Goal: Information Seeking & Learning: Compare options

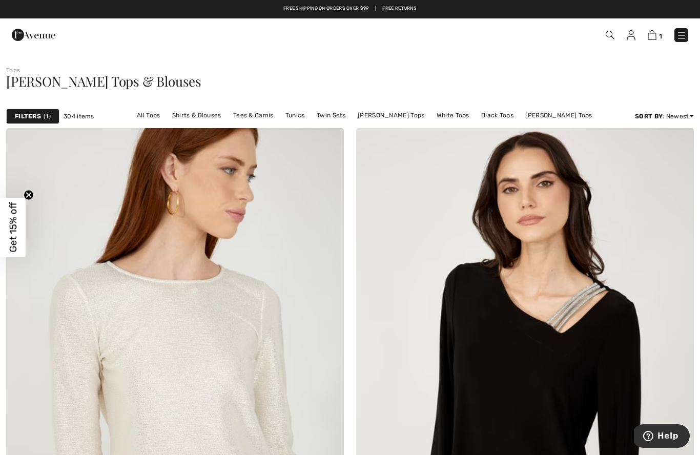
click at [680, 37] on img at bounding box center [682, 35] width 10 height 10
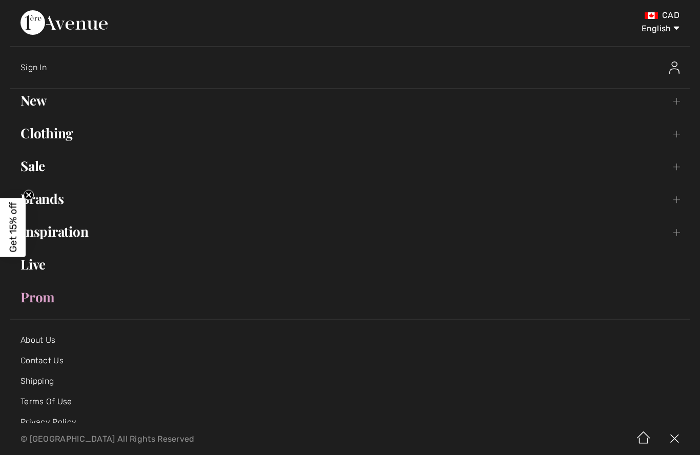
click at [51, 103] on link "New Toggle submenu" at bounding box center [350, 100] width 680 height 23
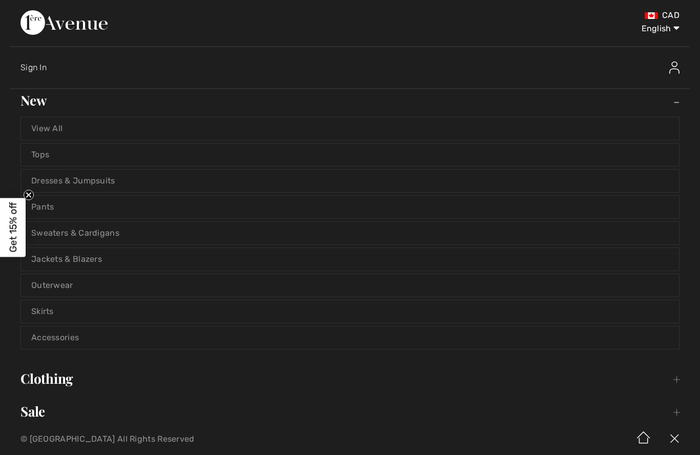
click at [161, 154] on link "Tops" at bounding box center [350, 155] width 658 height 23
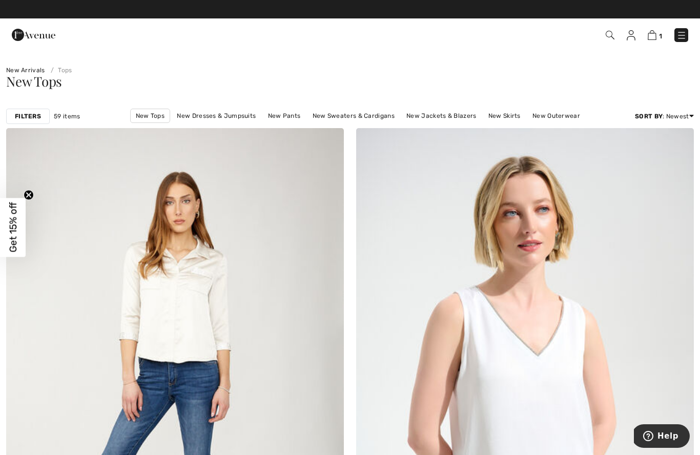
click at [608, 38] on img at bounding box center [610, 35] width 9 height 9
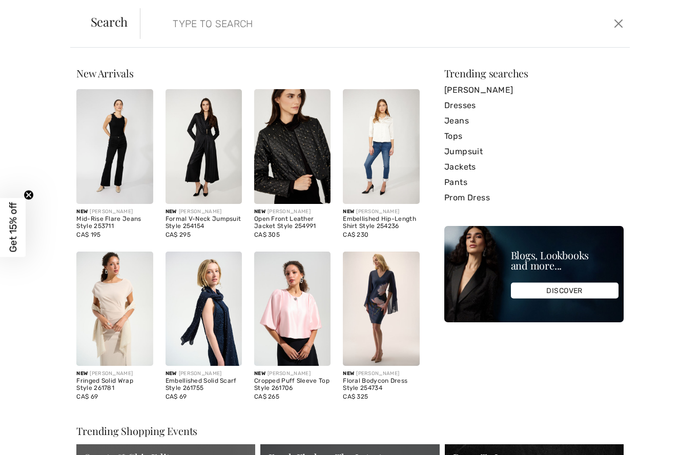
click at [249, 22] on input "search" at bounding box center [332, 23] width 334 height 31
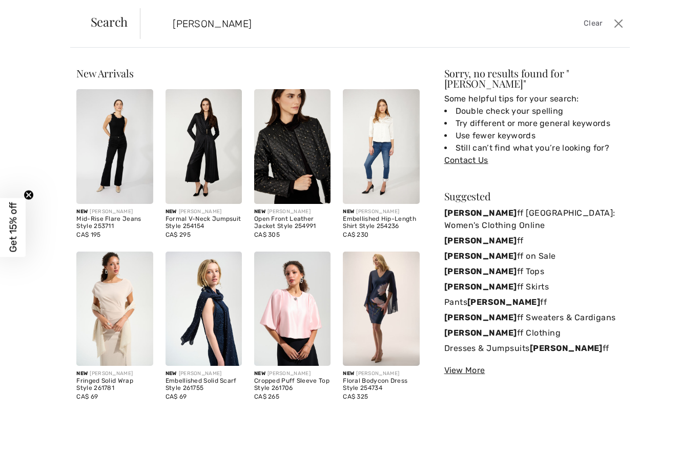
type input "joseph ribkoff"
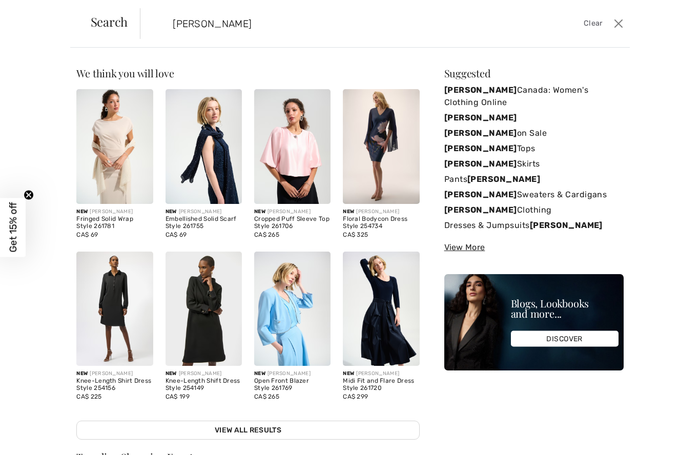
click at [526, 147] on link "Joseph Ribkoff Tops" at bounding box center [534, 148] width 179 height 15
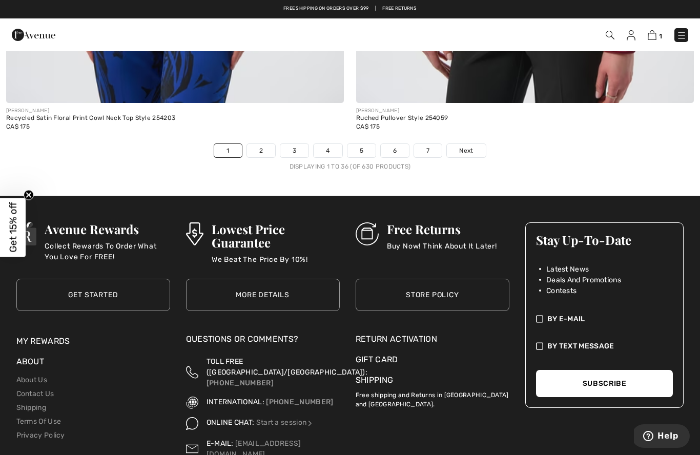
scroll to position [10109, 0]
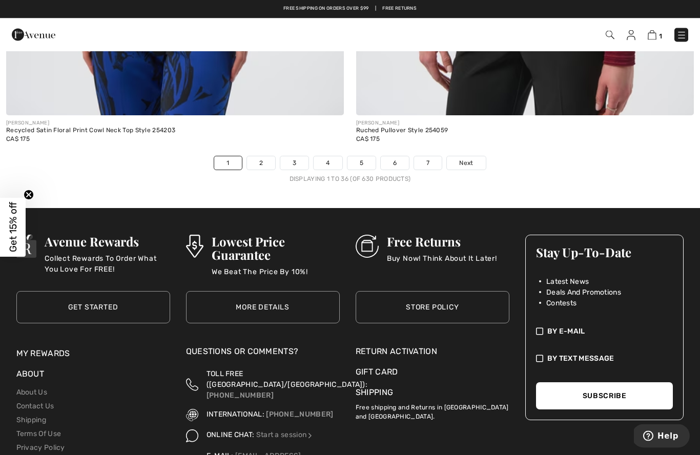
click at [473, 157] on link "Next" at bounding box center [466, 163] width 38 height 13
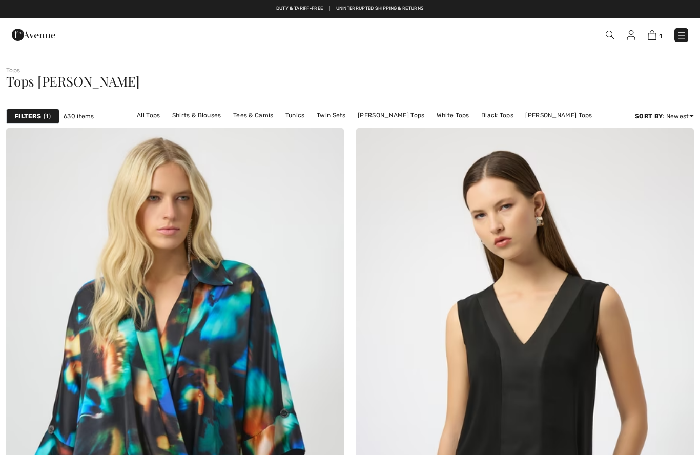
checkbox input "true"
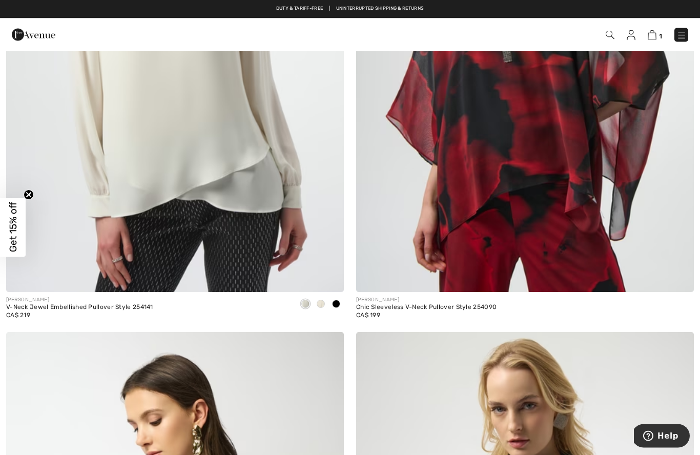
scroll to position [2532, 0]
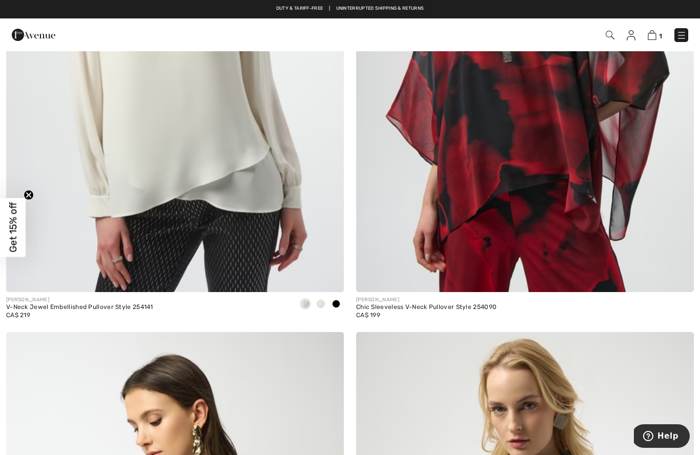
click at [342, 300] on div at bounding box center [336, 304] width 15 height 17
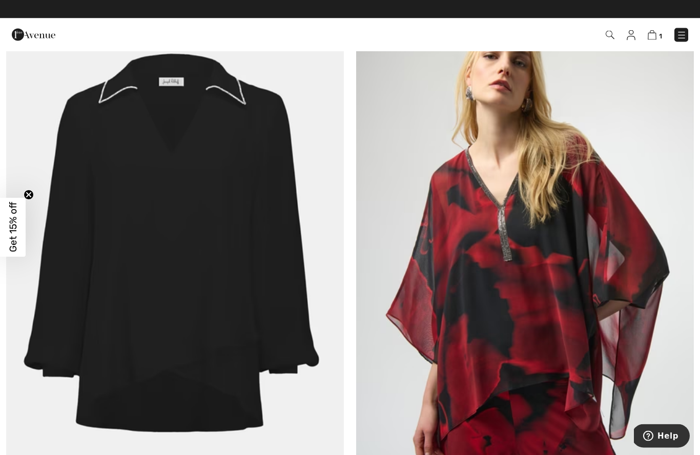
scroll to position [2333, 0]
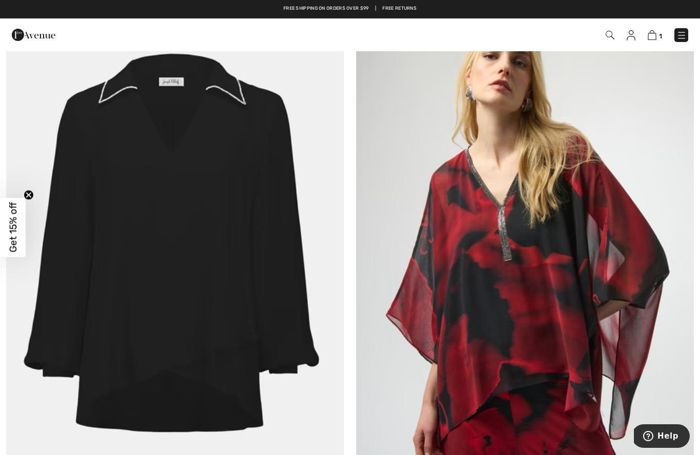
click at [198, 271] on img at bounding box center [175, 237] width 338 height 507
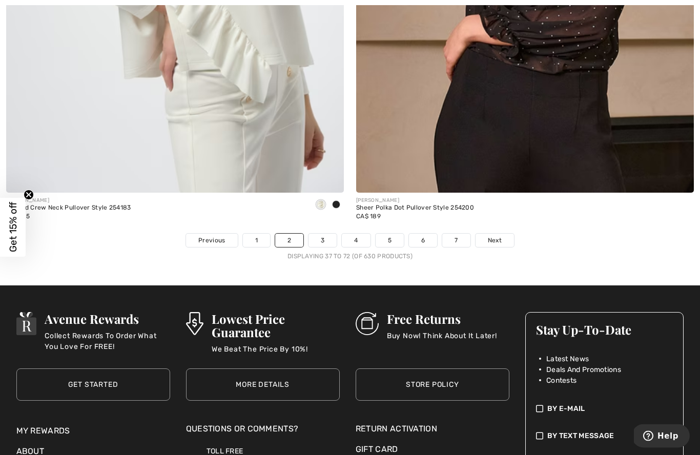
scroll to position [10032, 0]
click at [503, 235] on link "Next" at bounding box center [495, 240] width 38 height 13
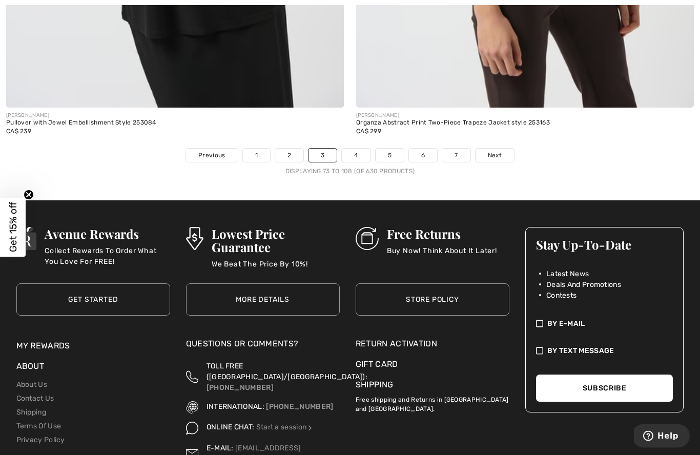
scroll to position [10136, 0]
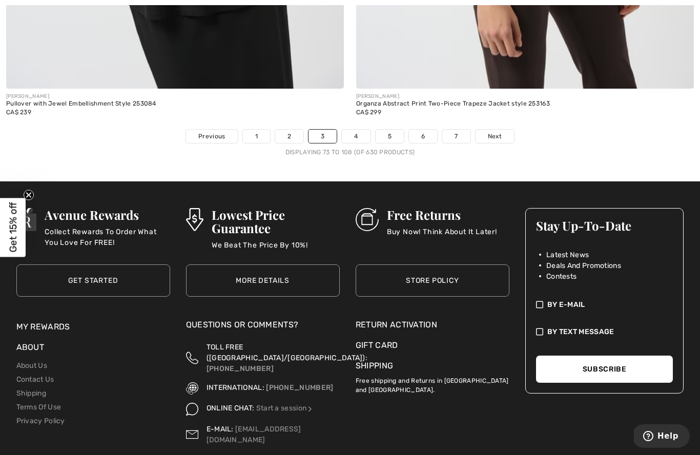
click at [500, 132] on span "Next" at bounding box center [495, 136] width 14 height 9
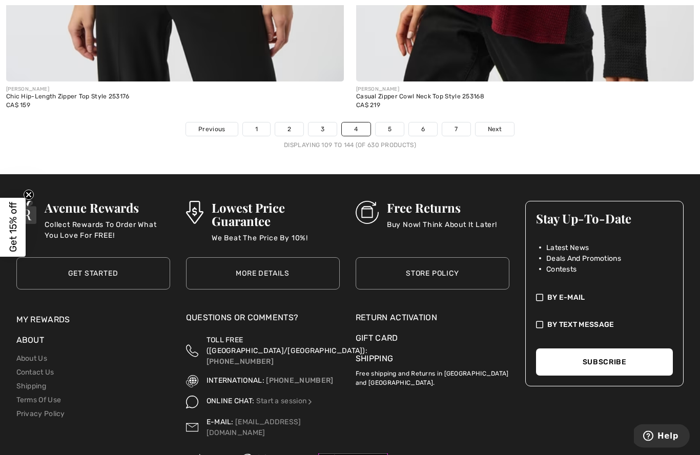
scroll to position [10143, 0]
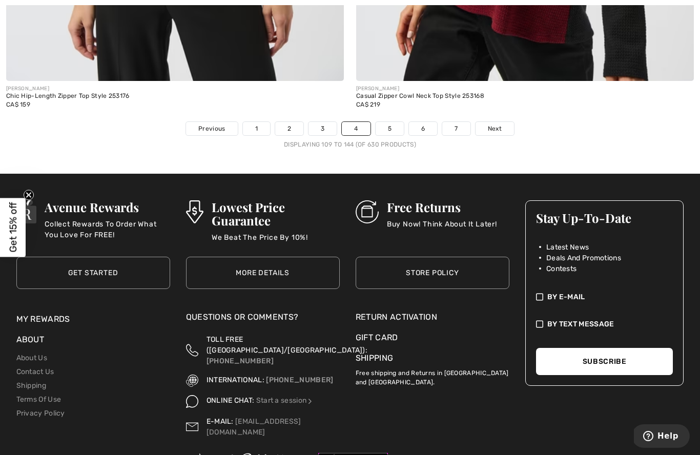
click at [503, 122] on link "Next" at bounding box center [495, 128] width 38 height 13
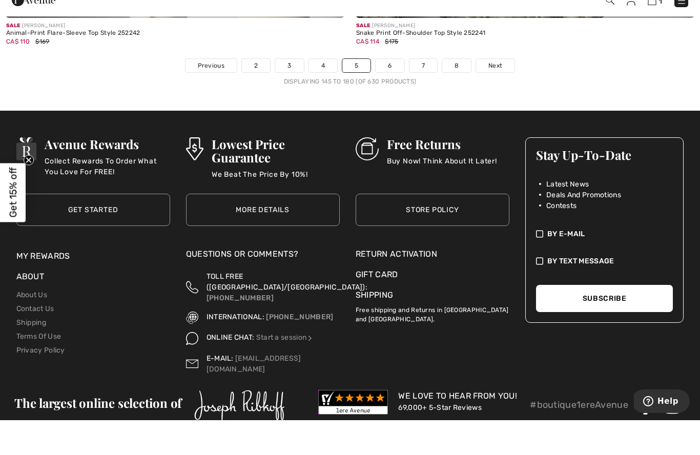
scroll to position [10172, 0]
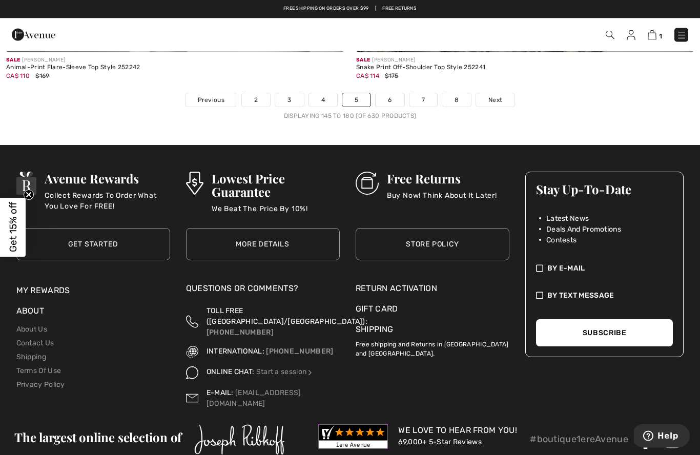
click at [497, 96] on span "Next" at bounding box center [496, 100] width 14 height 9
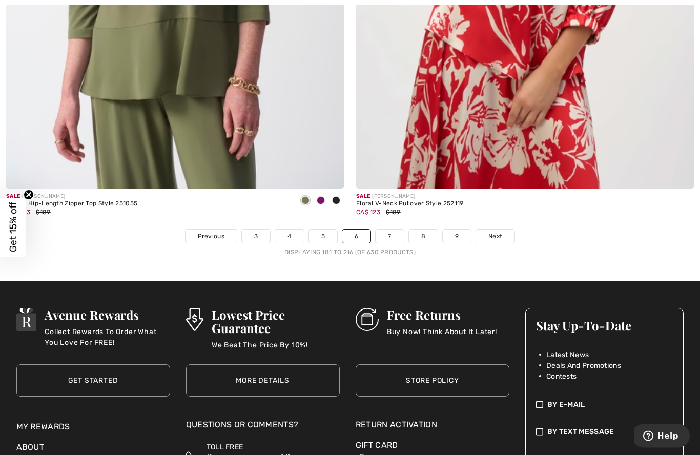
scroll to position [10036, 0]
click at [508, 230] on link "Next" at bounding box center [495, 236] width 38 height 13
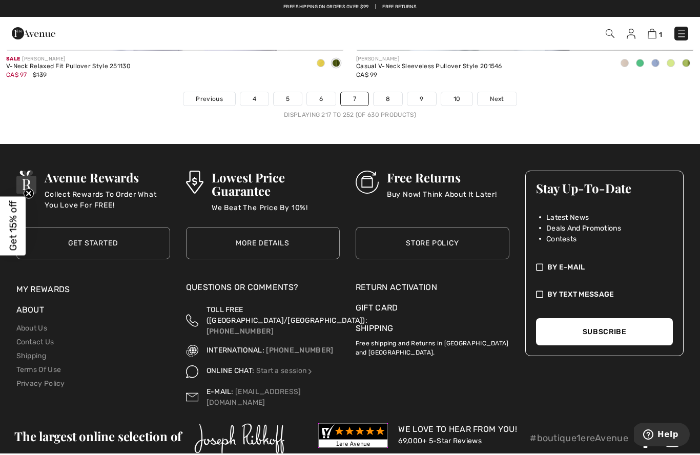
scroll to position [10172, 0]
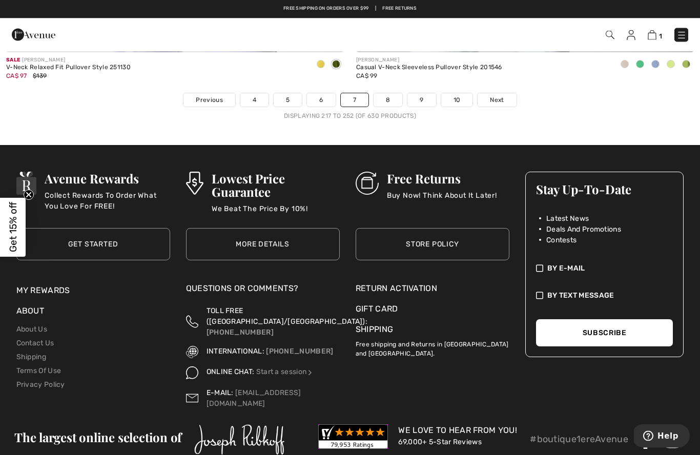
click at [502, 94] on link "Next" at bounding box center [497, 100] width 38 height 13
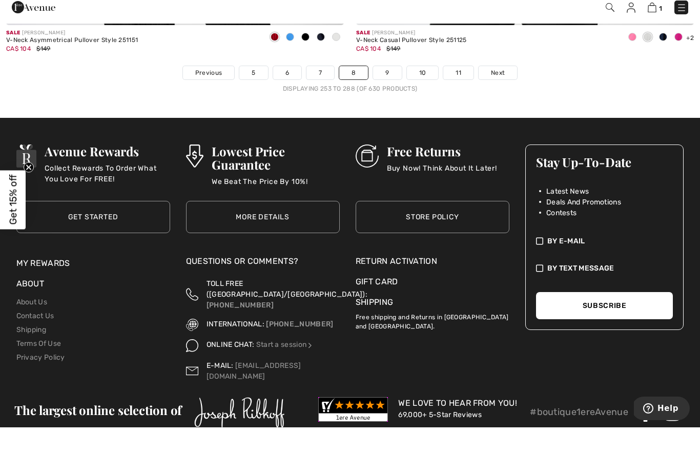
scroll to position [10172, 0]
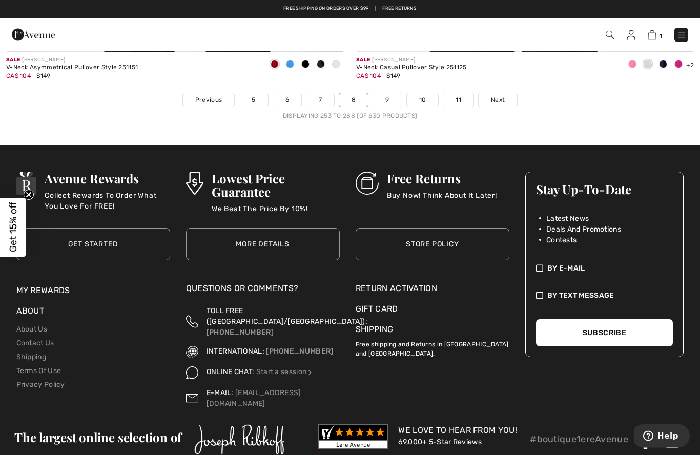
click at [504, 96] on span "Next" at bounding box center [498, 100] width 14 height 9
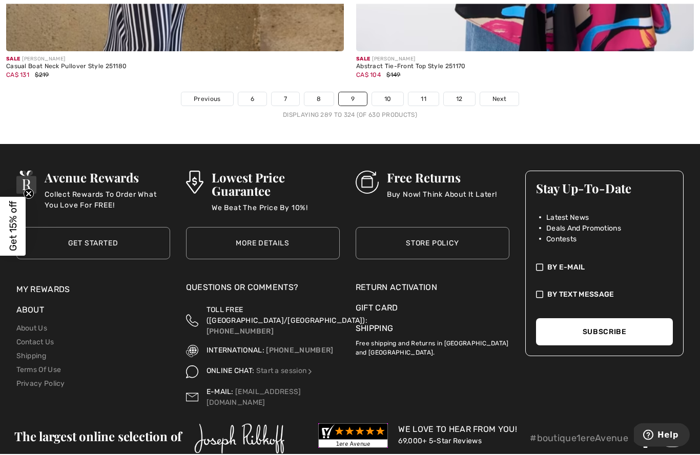
scroll to position [10172, 0]
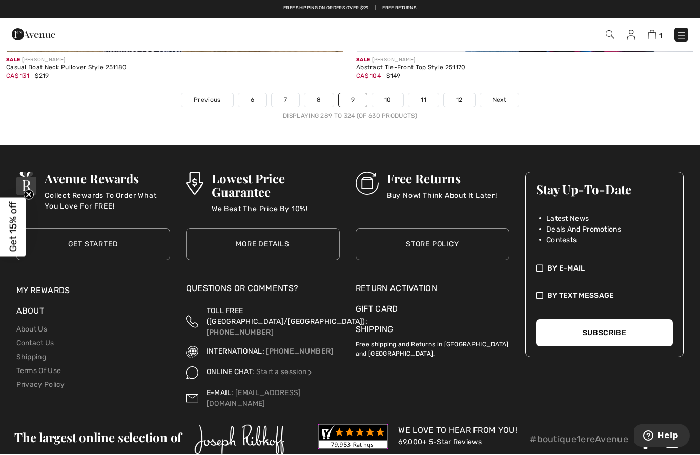
click at [503, 96] on span "Next" at bounding box center [500, 100] width 14 height 9
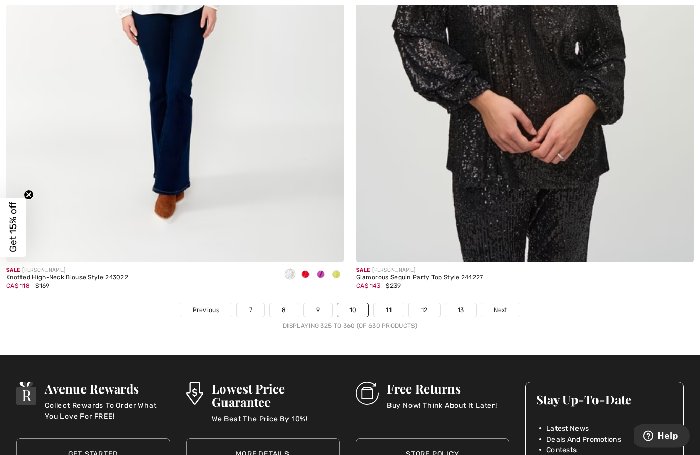
scroll to position [9962, 0]
click at [394, 304] on link "11" at bounding box center [389, 310] width 30 height 13
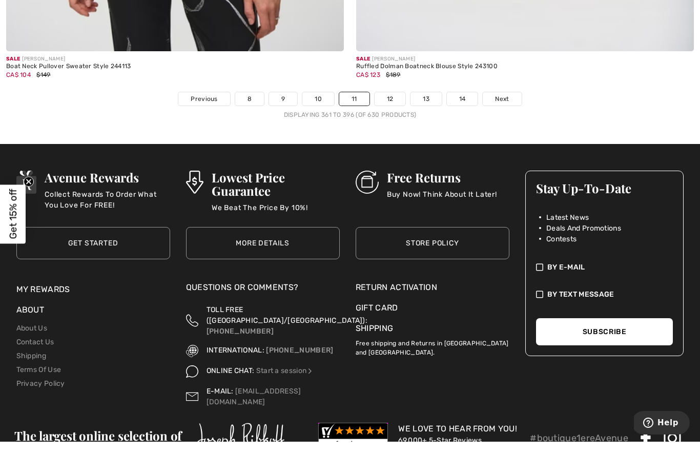
scroll to position [10172, 0]
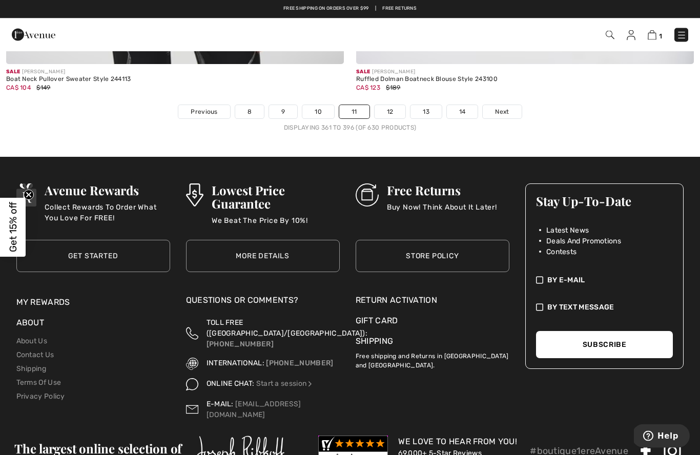
click at [510, 106] on link "Next" at bounding box center [502, 112] width 38 height 13
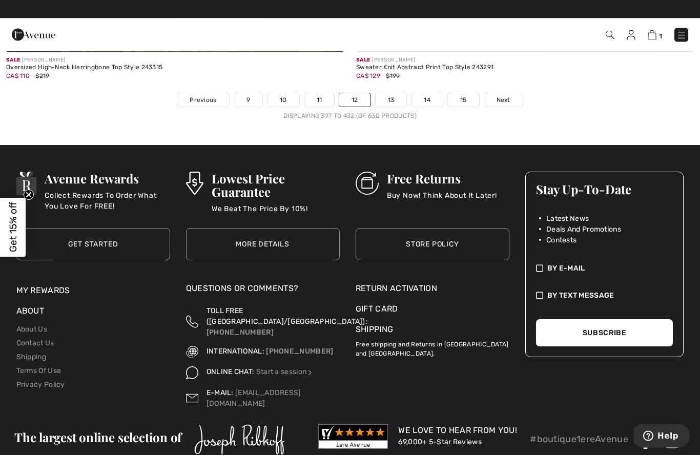
scroll to position [10172, 0]
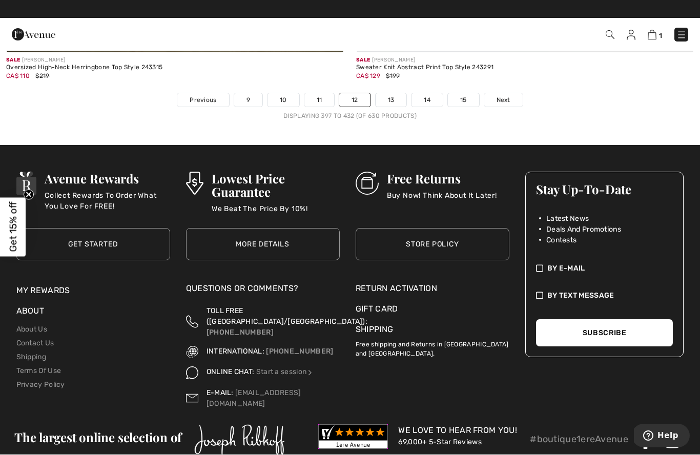
click at [502, 96] on span "Next" at bounding box center [504, 100] width 14 height 9
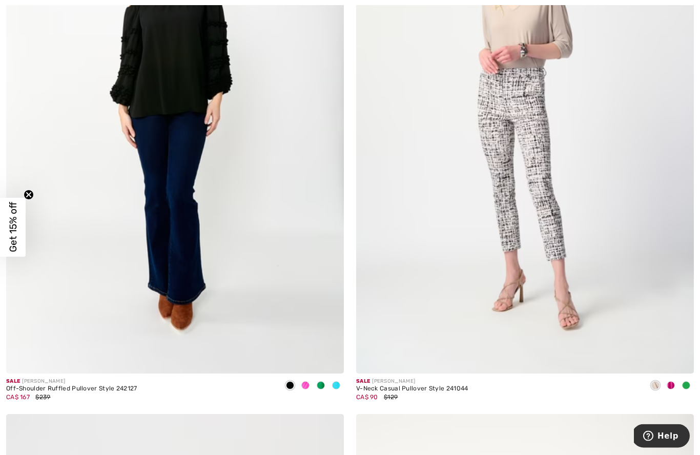
scroll to position [3738, 0]
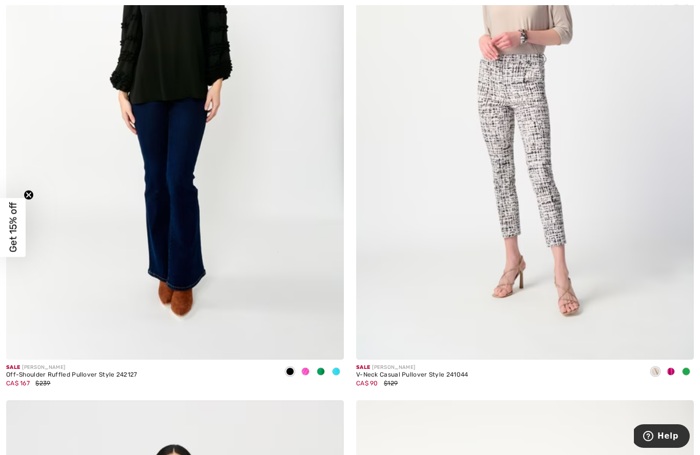
click at [184, 221] on img at bounding box center [175, 106] width 338 height 507
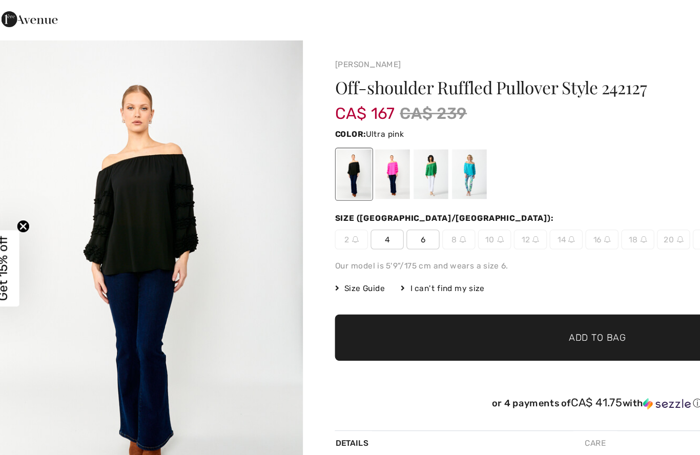
click at [309, 135] on div at bounding box center [314, 154] width 27 height 38
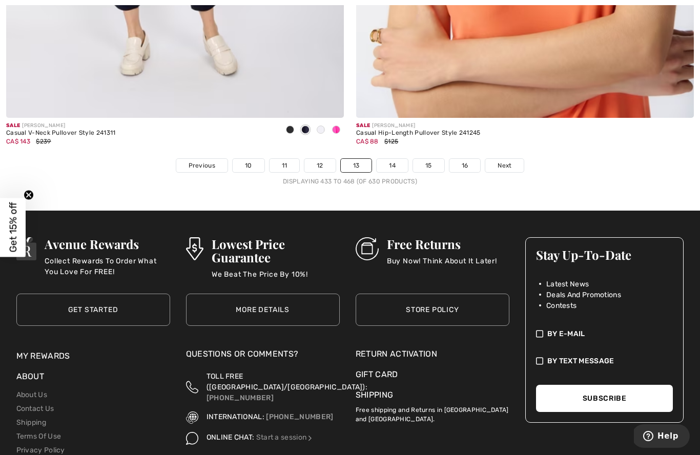
scroll to position [10128, 0]
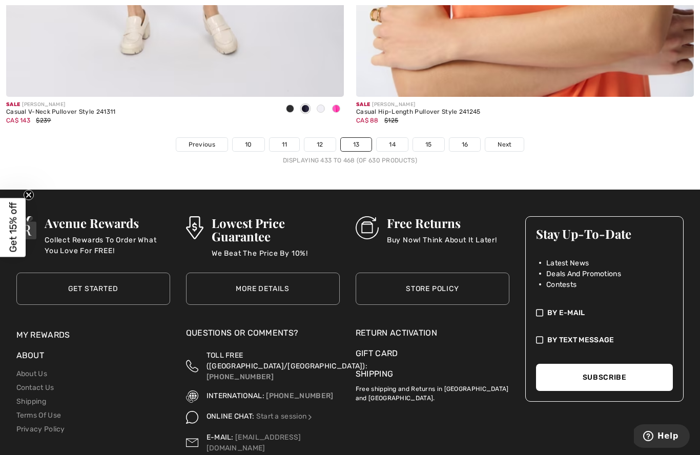
click at [493, 138] on link "Next" at bounding box center [505, 144] width 38 height 13
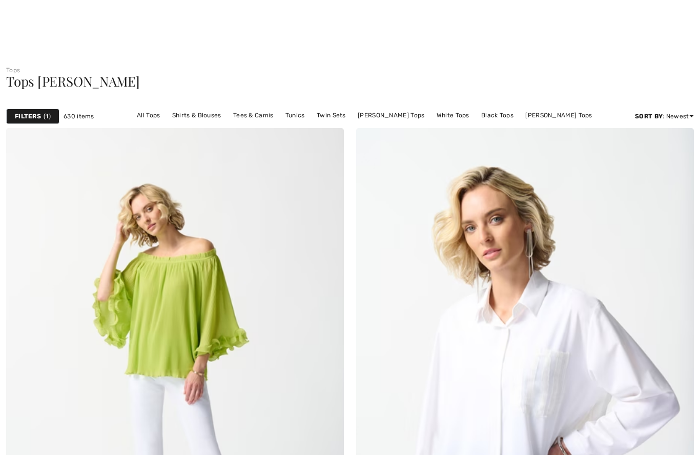
checkbox input "true"
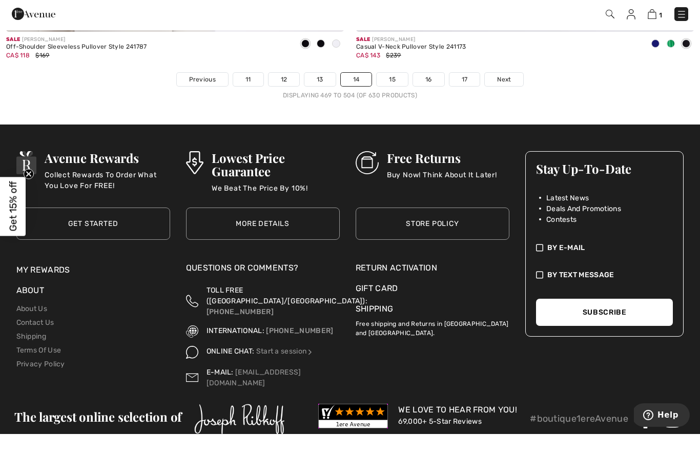
scroll to position [10172, 0]
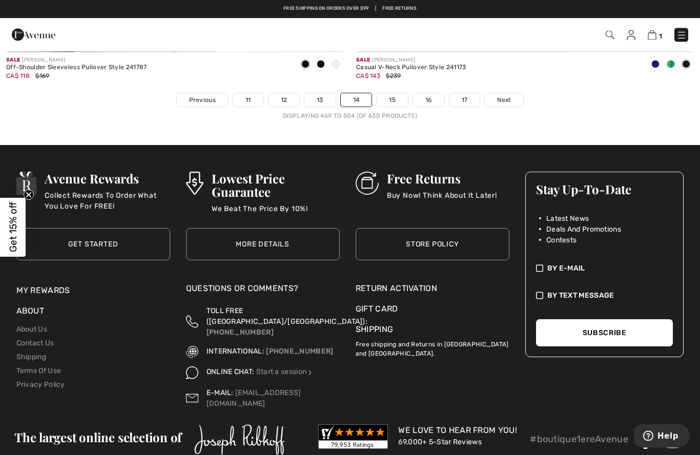
click at [502, 96] on span "Next" at bounding box center [504, 100] width 14 height 9
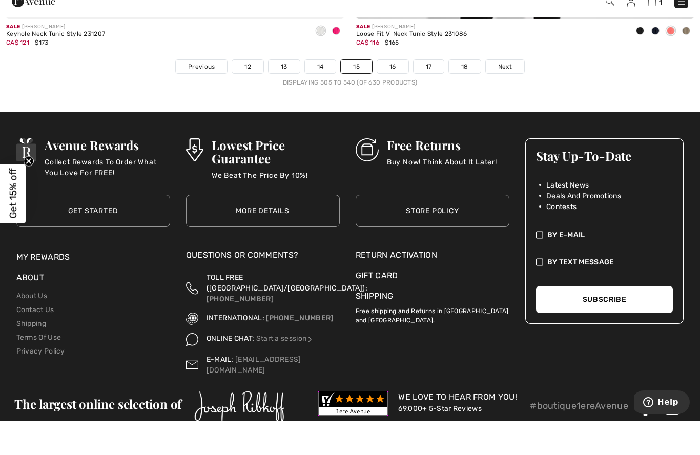
scroll to position [10172, 0]
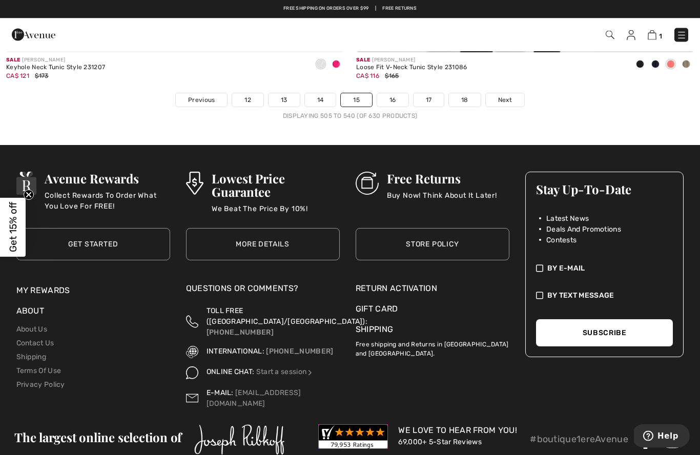
click at [507, 96] on span "Next" at bounding box center [505, 100] width 14 height 9
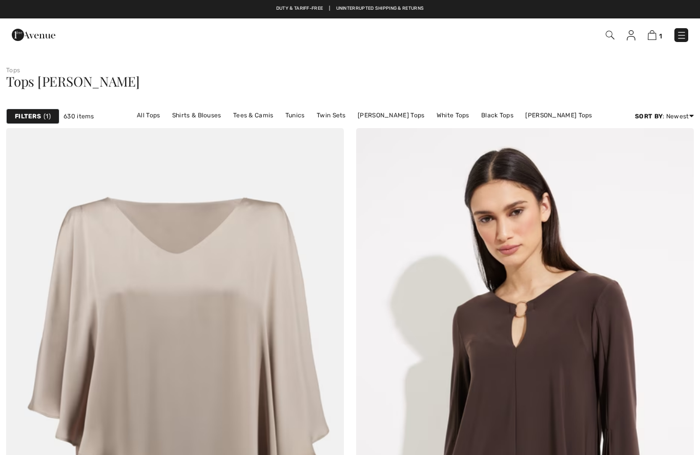
checkbox input "true"
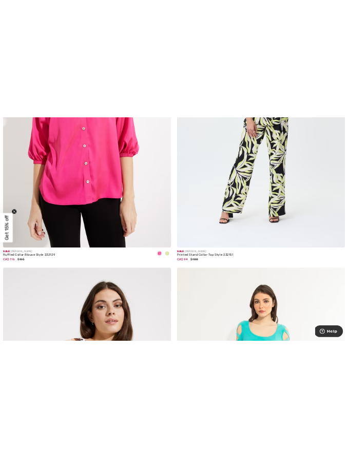
scroll to position [3879, 0]
